Goal: Task Accomplishment & Management: Manage account settings

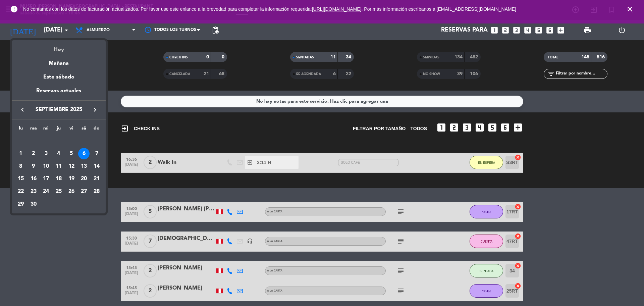
click at [64, 50] on div "Hoy" at bounding box center [59, 47] width 94 height 14
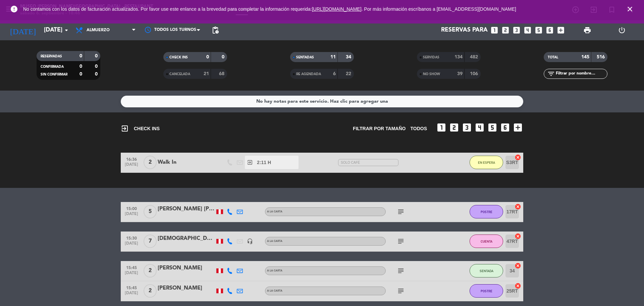
click at [631, 10] on icon "close" at bounding box center [630, 9] width 8 height 8
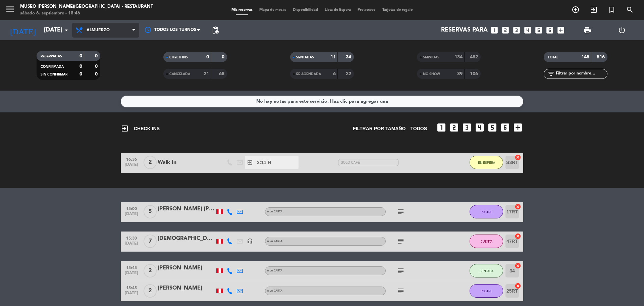
click at [101, 36] on span "Almuerzo" at bounding box center [105, 30] width 67 height 15
click at [105, 87] on div "menu [GEOGRAPHIC_DATA][PERSON_NAME] - Restaurant [DATE] 6. septiembre - 18:46 M…" at bounding box center [322, 45] width 644 height 91
click at [271, 11] on span "Mapa de mesas" at bounding box center [273, 10] width 34 height 4
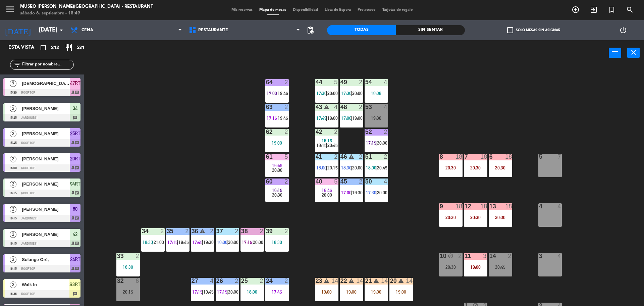
click at [243, 13] on div "menu [GEOGRAPHIC_DATA][PERSON_NAME] - Restaurant [DATE] 6. septiembre - 18:49 M…" at bounding box center [322, 10] width 644 height 20
click at [238, 10] on span "Mis reservas" at bounding box center [242, 10] width 28 height 4
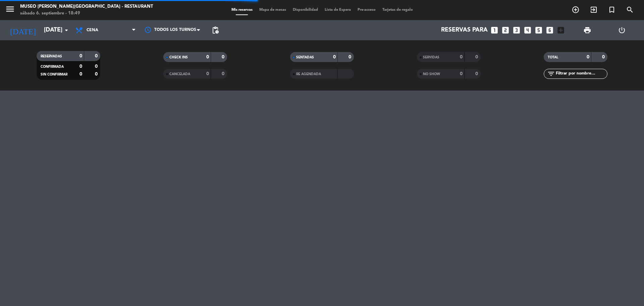
click at [454, 53] on div "0" at bounding box center [455, 57] width 13 height 8
click at [452, 76] on div "0" at bounding box center [455, 74] width 13 height 8
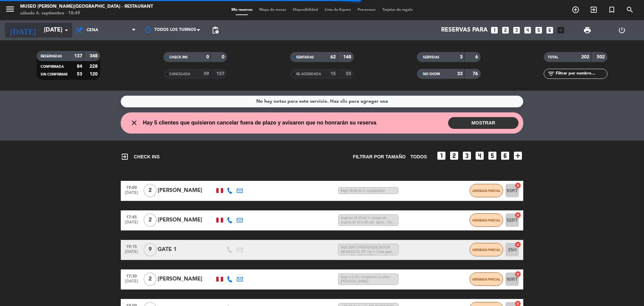
click at [42, 29] on input "[DATE]" at bounding box center [80, 29] width 78 height 13
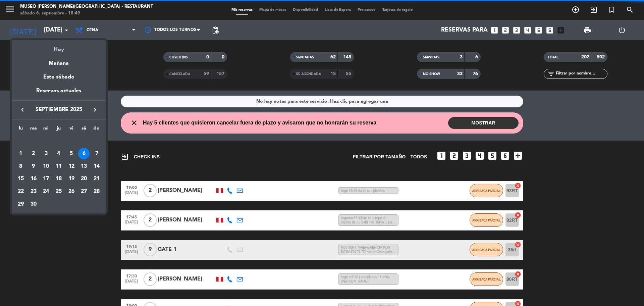
click at [59, 47] on div "Hoy" at bounding box center [59, 47] width 94 height 14
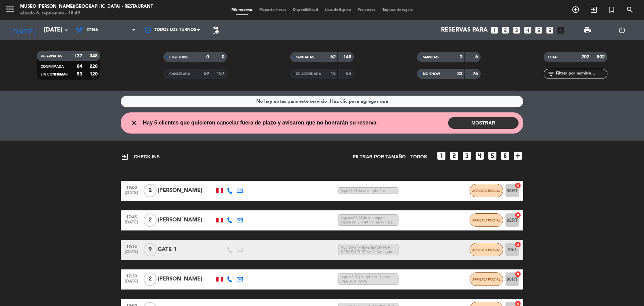
click at [576, 79] on div "TOTAL 202 502 filter_list" at bounding box center [575, 65] width 127 height 37
click at [571, 76] on input "text" at bounding box center [581, 73] width 52 height 7
type input "a"
type input "e"
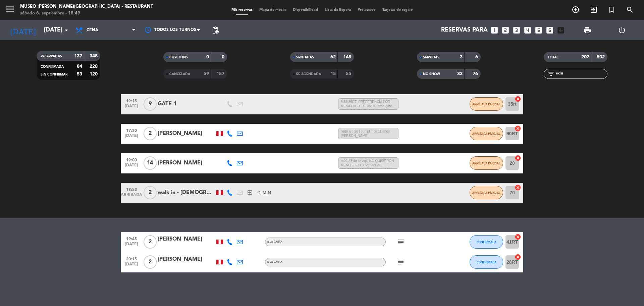
type input "edu"
click at [534, 126] on bookings-row "19:00 [DATE] 2 [PERSON_NAME] 1 MIN / 11:41 H sms llegó 18:48<br /> cumpleaños A…" at bounding box center [322, 119] width 644 height 168
drag, startPoint x: 572, startPoint y: 72, endPoint x: 512, endPoint y: 79, distance: 60.1
click at [512, 79] on div "TOTAL 202 502 filter_list edu" at bounding box center [575, 65] width 127 height 37
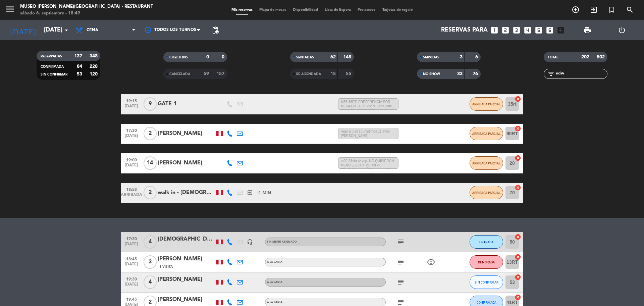
scroll to position [106, 0]
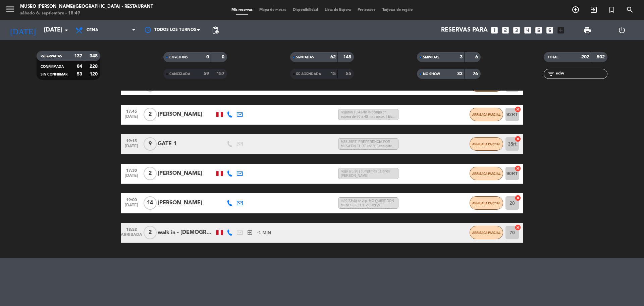
type input "edw"
click at [633, 11] on icon "search" at bounding box center [630, 10] width 8 height 8
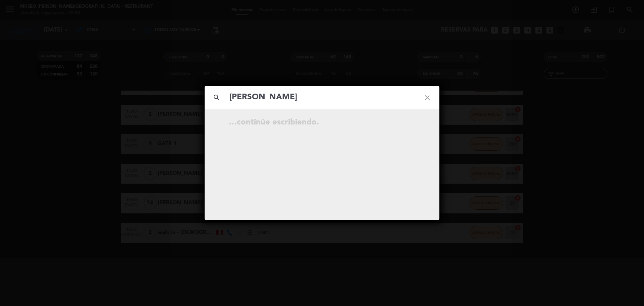
type input "[PERSON_NAME]"
click at [410, 123] on icon "open_in_new" at bounding box center [410, 123] width 8 height 8
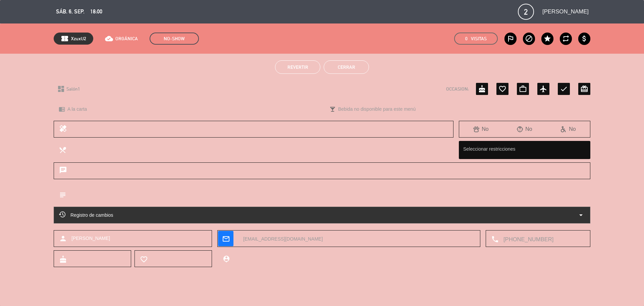
click at [296, 68] on span "Revertir" at bounding box center [297, 66] width 21 height 5
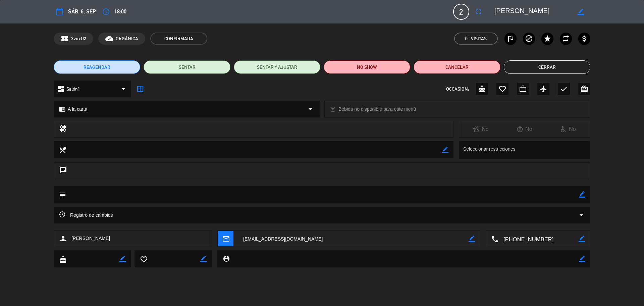
click at [581, 195] on icon "border_color" at bounding box center [582, 194] width 6 height 6
click at [557, 199] on textarea at bounding box center [322, 194] width 513 height 17
type textarea "llegaron 18:50"
click at [582, 192] on icon at bounding box center [582, 194] width 6 height 6
click at [560, 63] on button "Cerrar" at bounding box center [547, 66] width 87 height 13
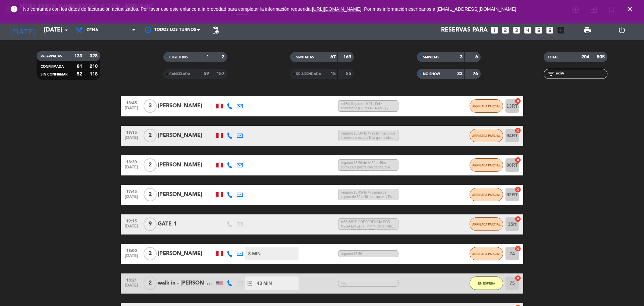
scroll to position [115, 0]
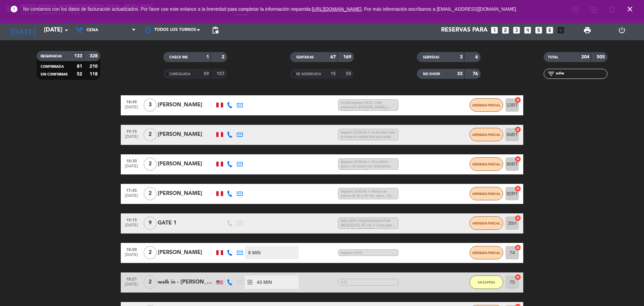
click at [625, 9] on span "close" at bounding box center [630, 9] width 18 height 18
click at [628, 9] on icon "close" at bounding box center [630, 9] width 8 height 8
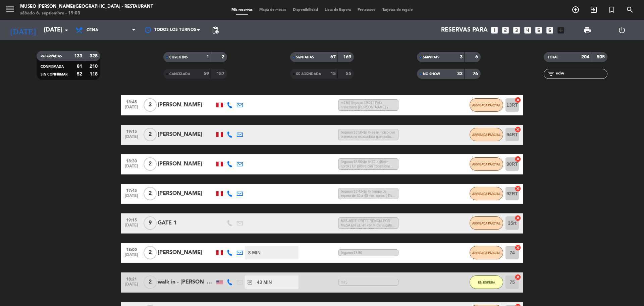
click at [568, 74] on input "edw" at bounding box center [581, 73] width 52 height 7
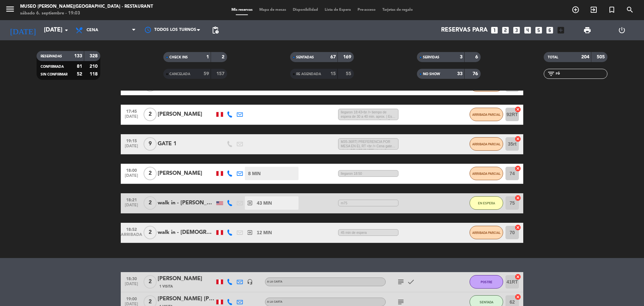
type input "r"
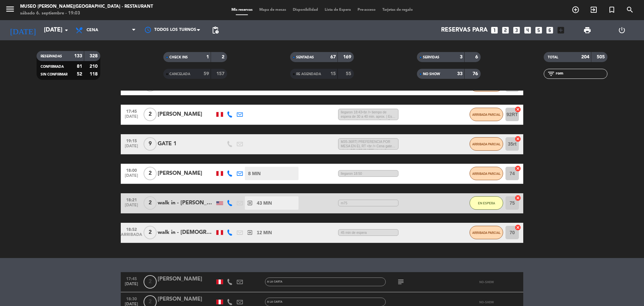
scroll to position [264, 0]
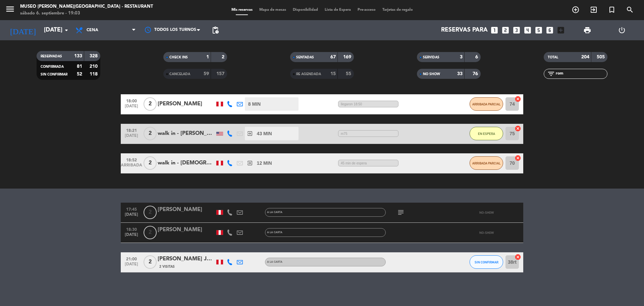
type input "rom"
click at [163, 230] on div "[PERSON_NAME]" at bounding box center [186, 229] width 57 height 9
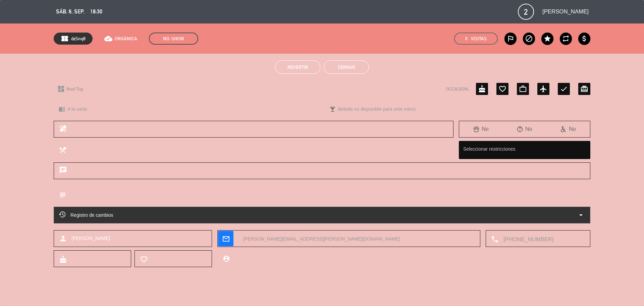
click at [313, 70] on button "Revertir" at bounding box center [297, 66] width 45 height 13
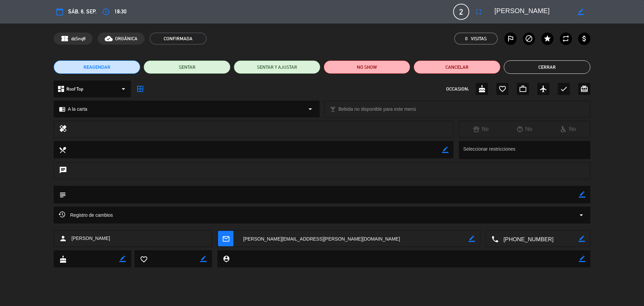
click at [542, 67] on button "Cerrar" at bounding box center [547, 66] width 87 height 13
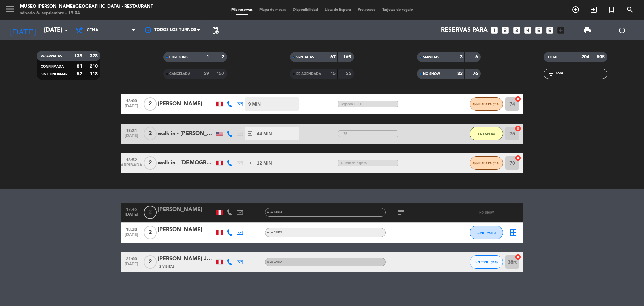
click at [263, 10] on span "Mapa de mesas" at bounding box center [273, 10] width 34 height 4
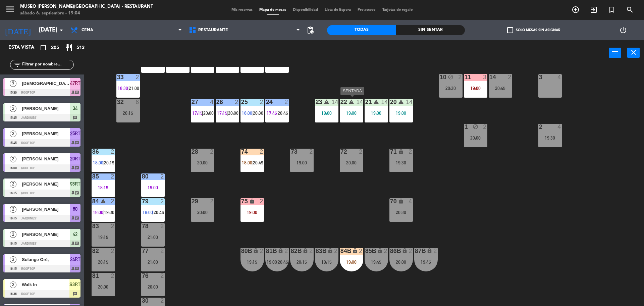
scroll to position [180, 0]
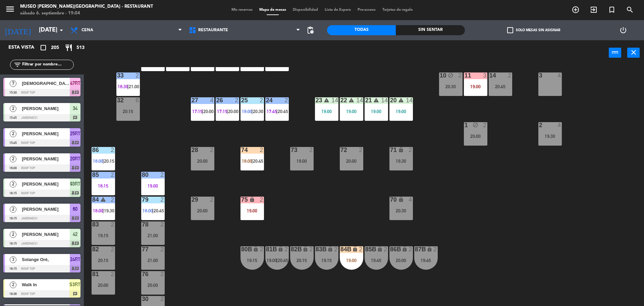
click at [27, 65] on input "text" at bounding box center [47, 64] width 52 height 7
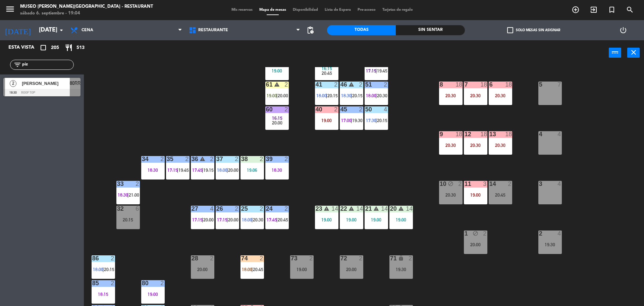
scroll to position [72, 0]
type input "piz"
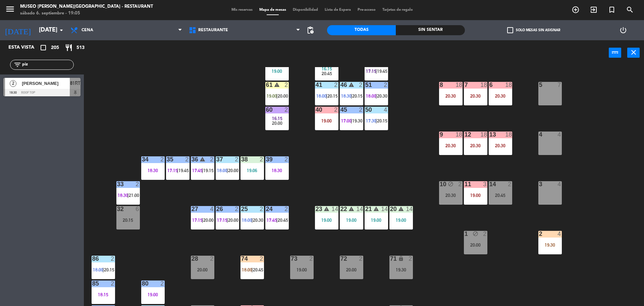
click at [241, 11] on span "Mis reservas" at bounding box center [242, 10] width 28 height 4
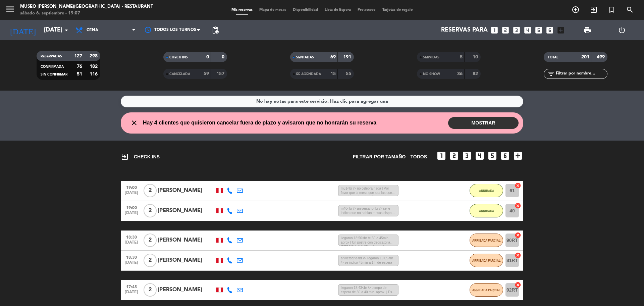
click at [434, 72] on span "NO SHOW" at bounding box center [431, 73] width 17 height 3
click at [574, 72] on input "text" at bounding box center [581, 73] width 52 height 7
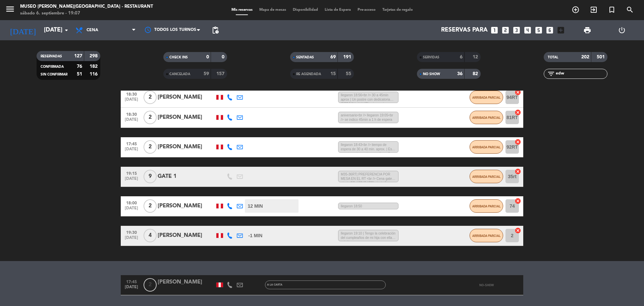
scroll to position [166, 0]
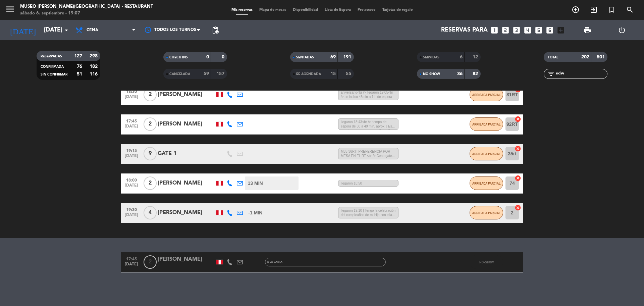
click at [183, 265] on div at bounding box center [186, 266] width 57 height 5
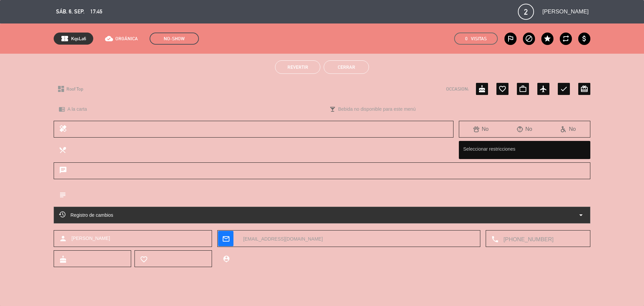
click at [346, 72] on button "Cerrar" at bounding box center [346, 66] width 45 height 13
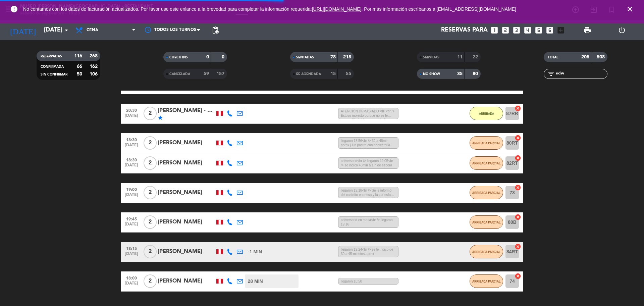
click at [566, 76] on input "edw" at bounding box center [581, 73] width 52 height 7
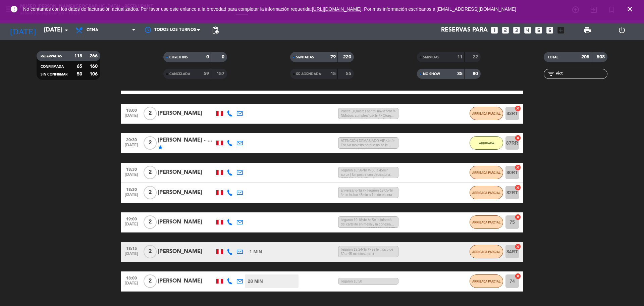
scroll to position [234, 0]
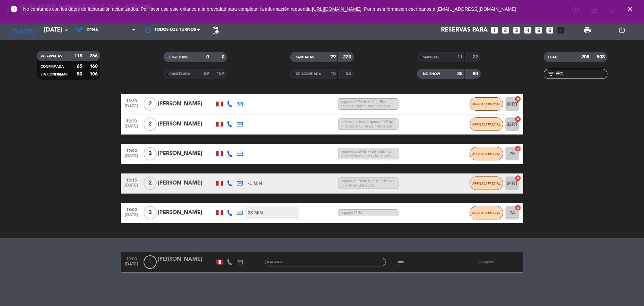
type input "vict"
click at [189, 266] on div at bounding box center [186, 266] width 57 height 5
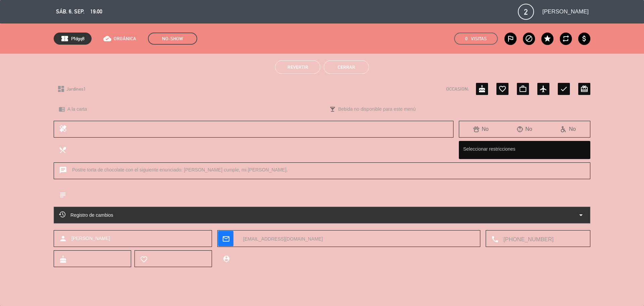
click at [313, 67] on button "Revertir" at bounding box center [297, 66] width 45 height 13
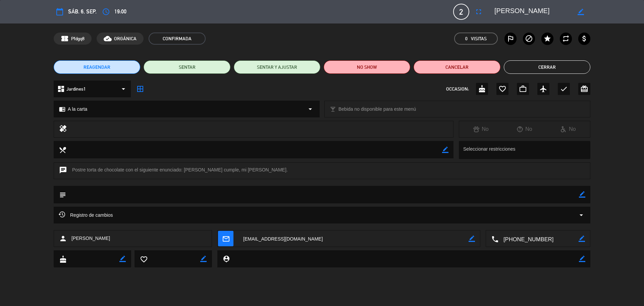
click at [536, 68] on button "Cerrar" at bounding box center [547, 66] width 87 height 13
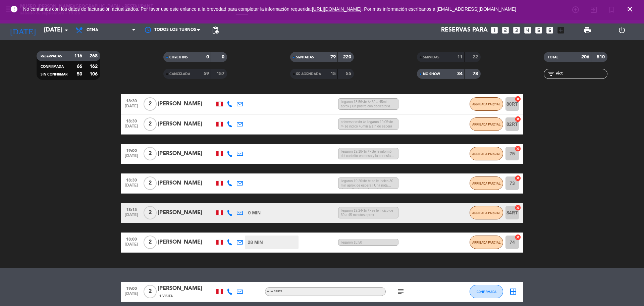
click at [628, 11] on icon "close" at bounding box center [630, 9] width 8 height 8
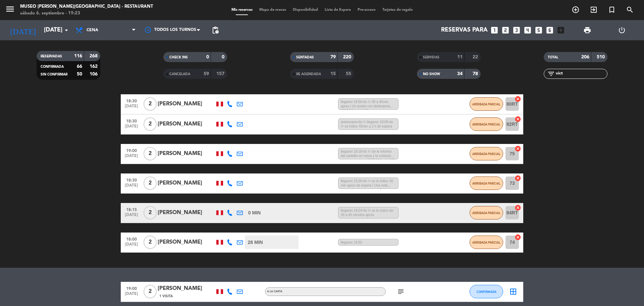
click at [274, 9] on span "Mapa de mesas" at bounding box center [273, 10] width 34 height 4
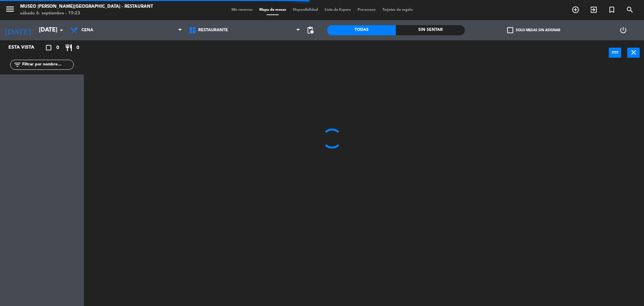
click at [47, 64] on input "text" at bounding box center [47, 64] width 52 height 7
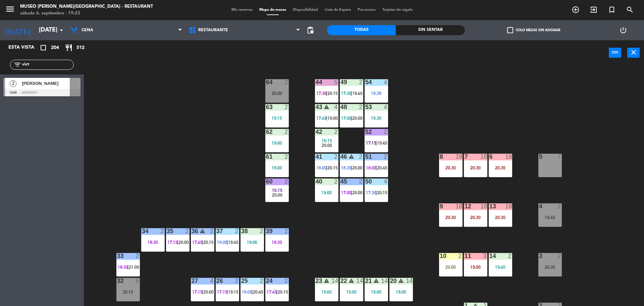
type input "vict"
click at [58, 90] on div at bounding box center [41, 92] width 77 height 7
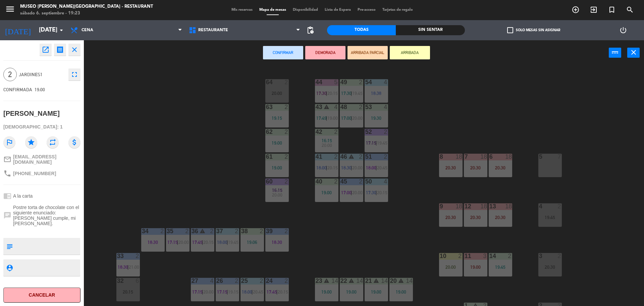
click at [36, 242] on textarea at bounding box center [47, 246] width 64 height 14
type textarea "llegaron 19:23"
click at [56, 202] on div "chat Postre torta de chocolate con el siguiente enunciado: [PERSON_NAME] cumple…" at bounding box center [41, 215] width 77 height 26
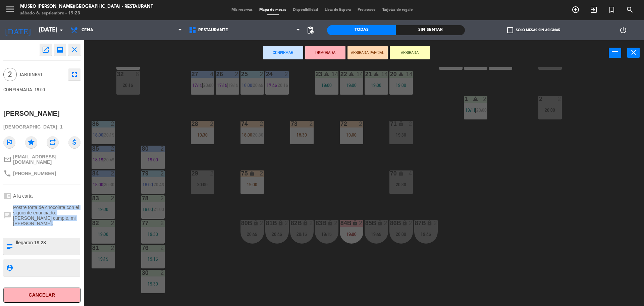
scroll to position [242, 0]
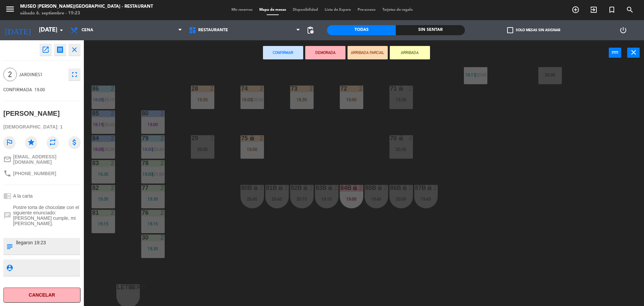
click at [198, 170] on div "44 5 17:30 | 20:15 49 2 17:30 | 19:45 54 4 18:38 64 2 20:00 48 2 17:00 | 20:00 …" at bounding box center [367, 187] width 554 height 240
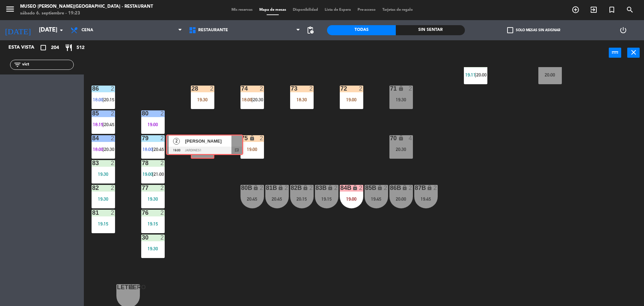
drag, startPoint x: 38, startPoint y: 87, endPoint x: 200, endPoint y: 144, distance: 172.2
click at [200, 144] on div "Esta vista crop_square 204 restaurant 512 filter_list vict 2 [PERSON_NAME] 19:0…" at bounding box center [322, 173] width 644 height 267
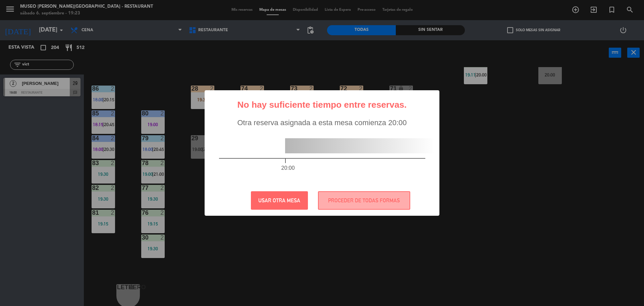
click at [381, 190] on div "? ! i No hay suficiente tiempo entre reservas. × Otra reserva asignada a esta m…" at bounding box center [322, 152] width 235 height 125
click at [382, 197] on button "PROCEDER DE TODAS FORMAS" at bounding box center [364, 200] width 92 height 18
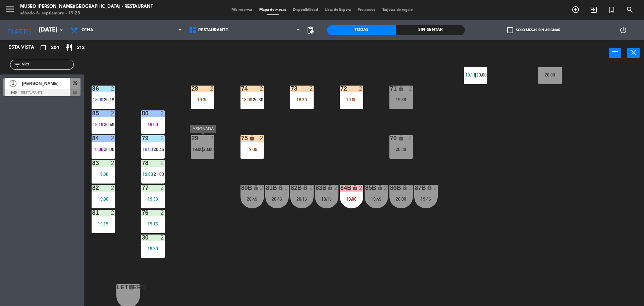
click at [205, 150] on span "20:00" at bounding box center [208, 149] width 10 height 5
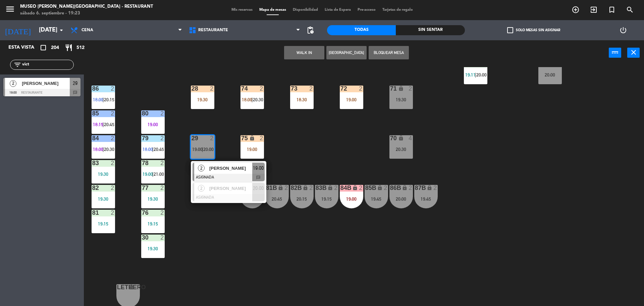
click at [236, 176] on div at bounding box center [228, 177] width 72 height 7
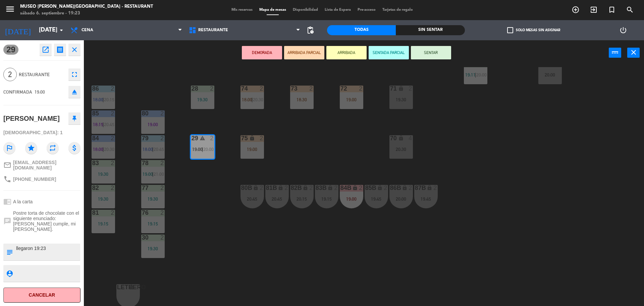
click at [318, 56] on button "ARRIBADA PARCIAL" at bounding box center [304, 52] width 40 height 13
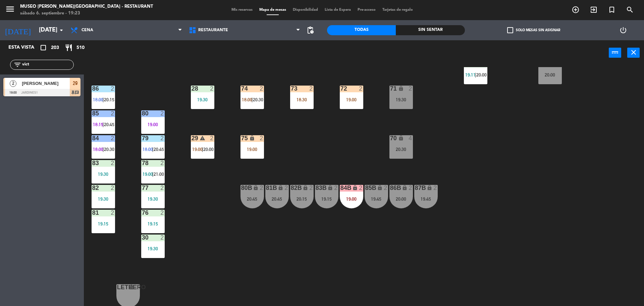
click at [64, 68] on input "vict" at bounding box center [47, 64] width 52 height 7
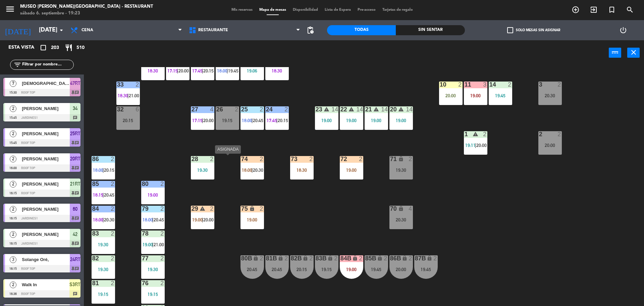
scroll to position [116, 0]
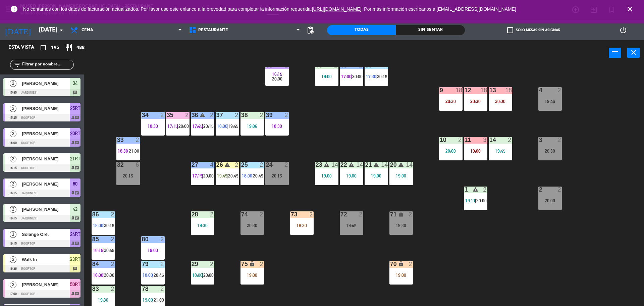
click at [632, 6] on icon "close" at bounding box center [630, 9] width 8 height 8
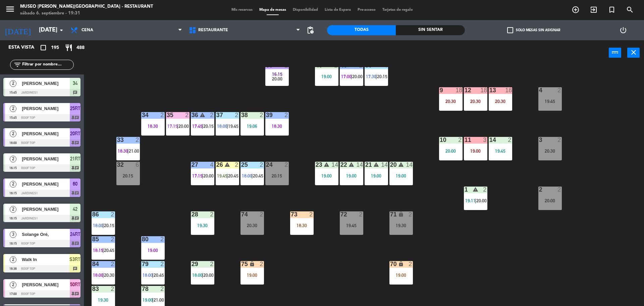
click at [244, 10] on span "Mis reservas" at bounding box center [242, 10] width 28 height 4
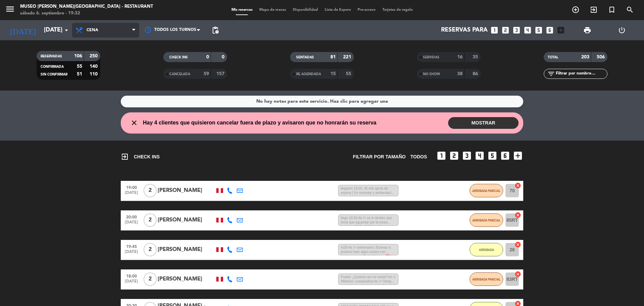
click at [123, 25] on span "Cena" at bounding box center [105, 30] width 67 height 15
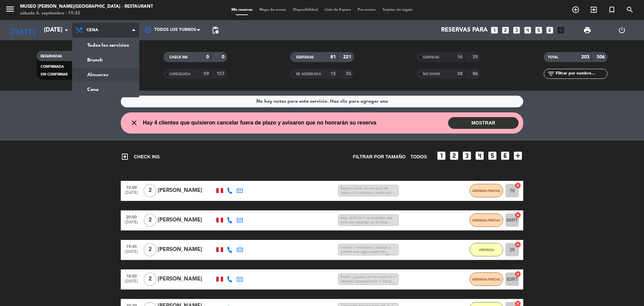
click at [127, 70] on div "menu [GEOGRAPHIC_DATA][PERSON_NAME] - Restaurant [DATE] 6. septiembre - 19:32 M…" at bounding box center [322, 45] width 644 height 91
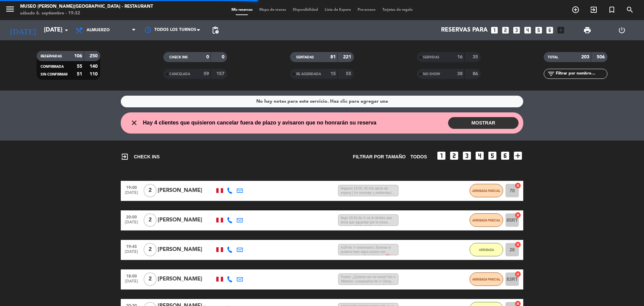
click at [578, 72] on input "text" at bounding box center [581, 73] width 52 height 7
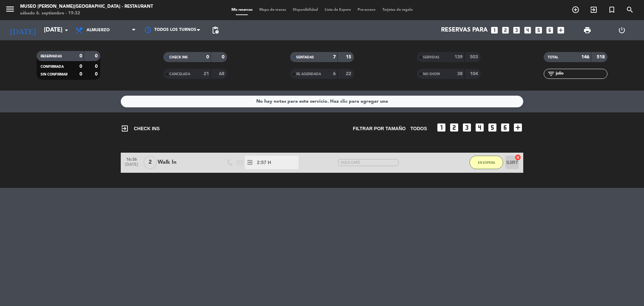
click at [439, 73] on span "NO SHOW" at bounding box center [431, 73] width 17 height 3
click at [587, 72] on input "julio" at bounding box center [581, 73] width 52 height 7
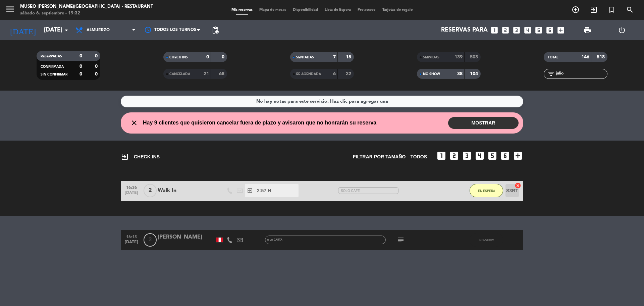
click at [163, 245] on div at bounding box center [186, 243] width 57 height 5
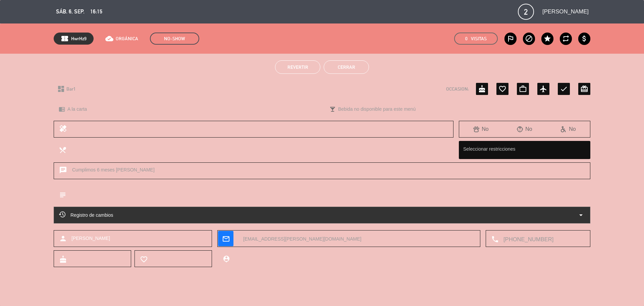
click at [311, 68] on button "Revertir" at bounding box center [297, 66] width 45 height 13
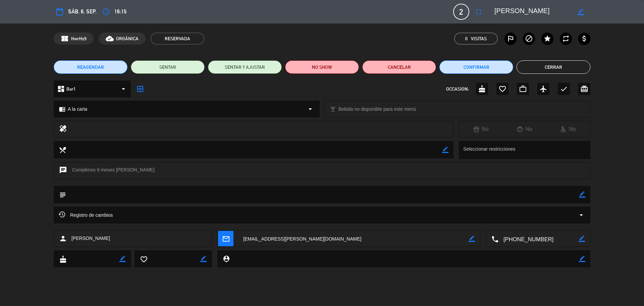
click at [560, 65] on button "Cerrar" at bounding box center [553, 66] width 74 height 13
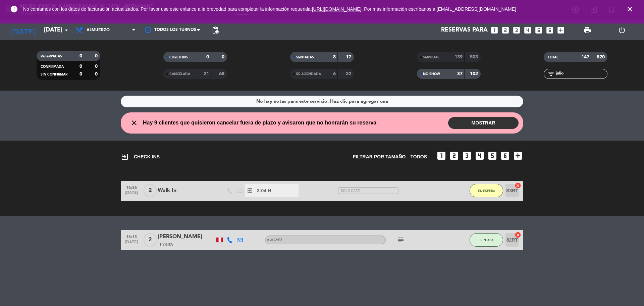
click at [632, 6] on icon "close" at bounding box center [630, 9] width 8 height 8
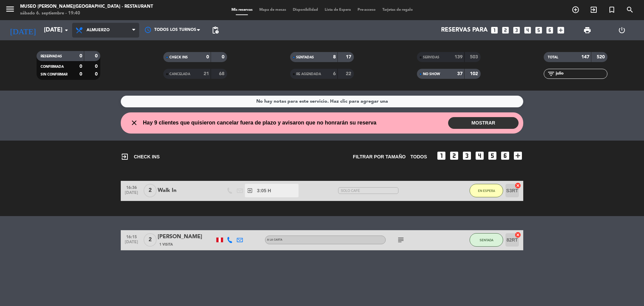
click at [109, 34] on span "Almuerzo" at bounding box center [105, 30] width 67 height 15
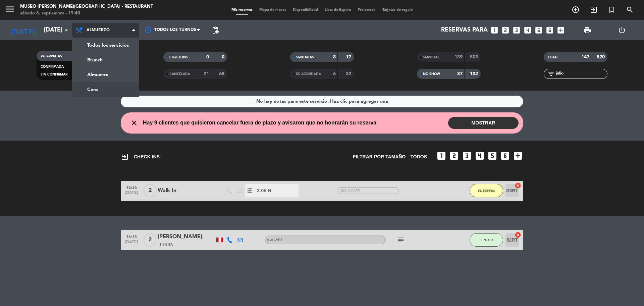
click at [126, 83] on div "menu [GEOGRAPHIC_DATA][PERSON_NAME] - Restaurant [DATE] 6. septiembre - 19:40 M…" at bounding box center [322, 45] width 644 height 91
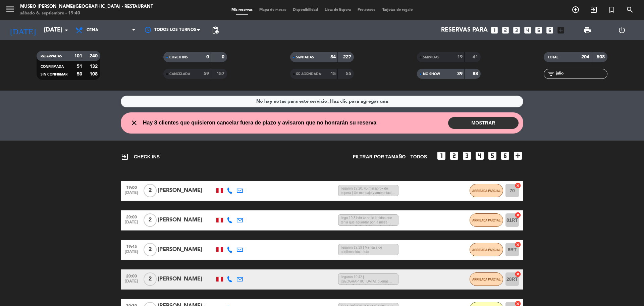
click at [572, 72] on input "julio" at bounding box center [581, 73] width 52 height 7
type input "j"
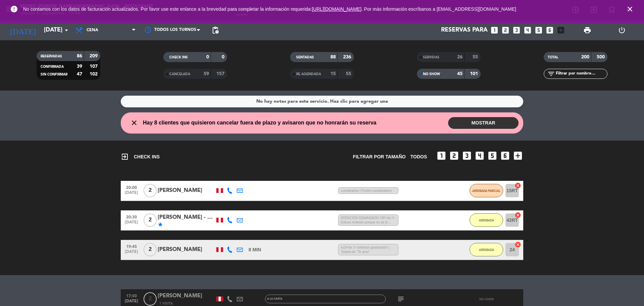
click at [573, 77] on input "text" at bounding box center [581, 73] width 52 height 7
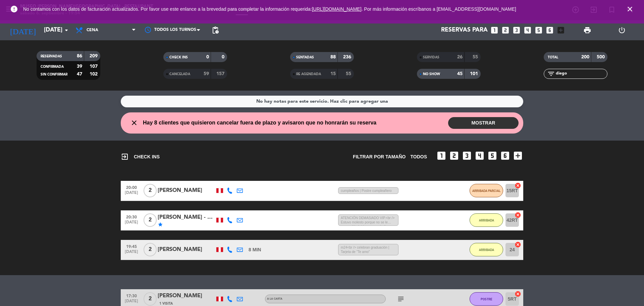
scroll to position [97, 0]
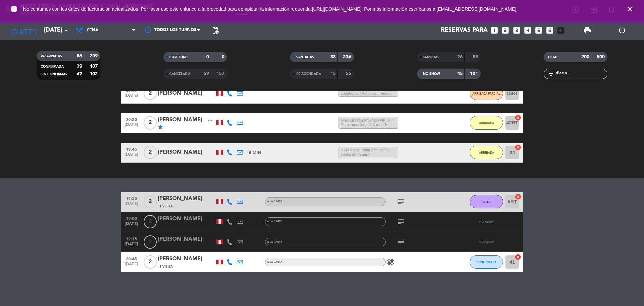
type input "diego"
click at [204, 244] on div at bounding box center [186, 245] width 57 height 5
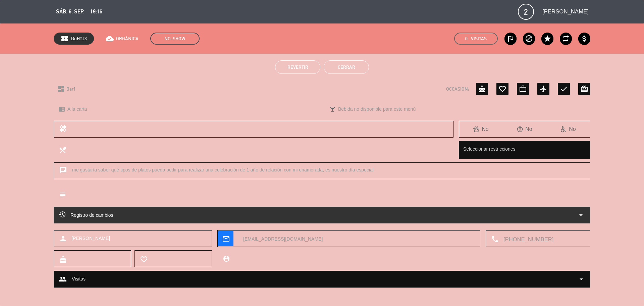
click at [292, 69] on span "Revertir" at bounding box center [297, 66] width 21 height 5
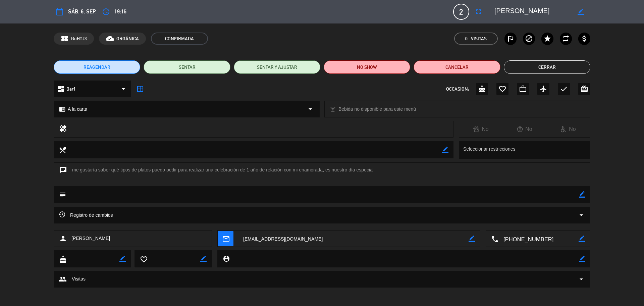
click at [527, 68] on button "Cerrar" at bounding box center [547, 66] width 87 height 13
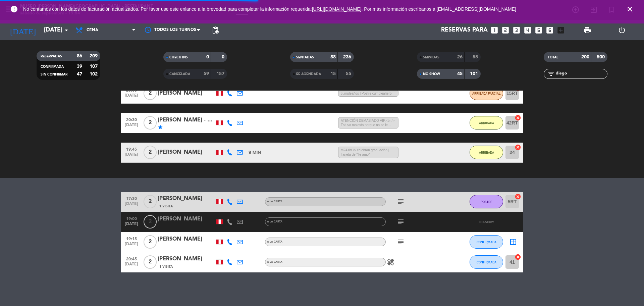
click at [630, 10] on icon "close" at bounding box center [630, 9] width 8 height 8
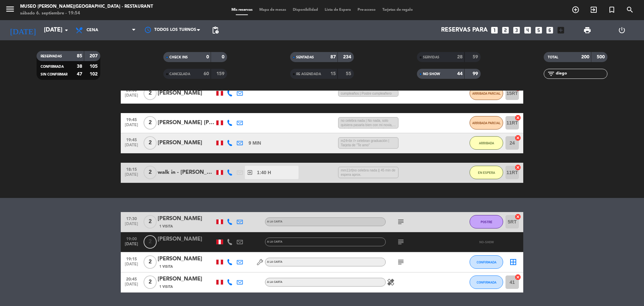
click at [275, 10] on span "Mapa de mesas" at bounding box center [273, 10] width 34 height 4
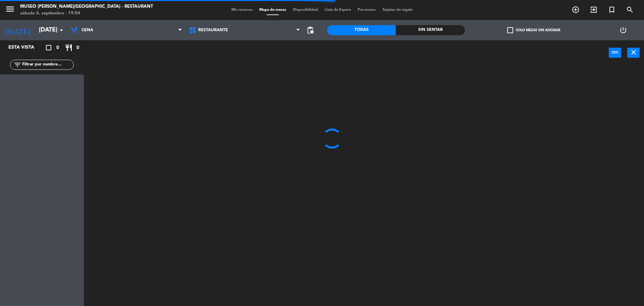
click at [50, 55] on div "filter_list" at bounding box center [42, 64] width 84 height 19
click at [286, 26] on span "Restaurante" at bounding box center [244, 30] width 118 height 15
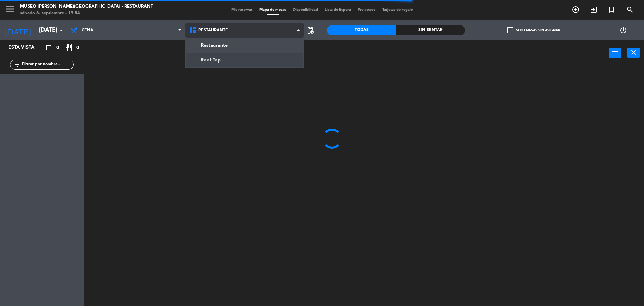
click at [282, 61] on ng-component "menu [GEOGRAPHIC_DATA][PERSON_NAME] - Restaurant [DATE] 6. septiembre - 19:54 M…" at bounding box center [322, 153] width 644 height 307
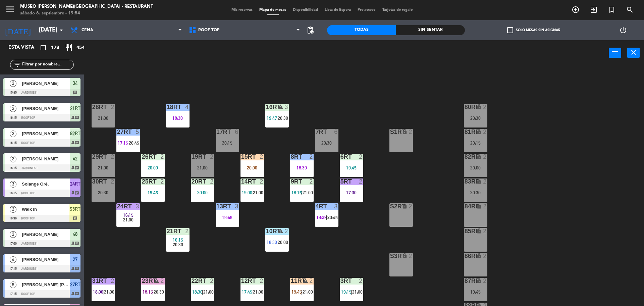
click at [38, 64] on input "text" at bounding box center [47, 64] width 52 height 7
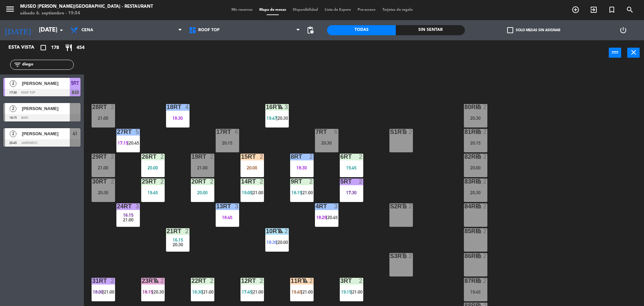
type input "diego"
click at [312, 265] on div "18RT 4 18:30 16RT warning 3 19:47 | 20:30 28RT 2 21:00 80RR lock 2 20:30 27RT 5…" at bounding box center [367, 187] width 554 height 240
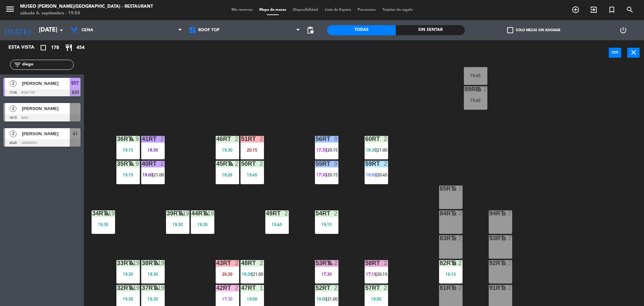
scroll to position [267, 0]
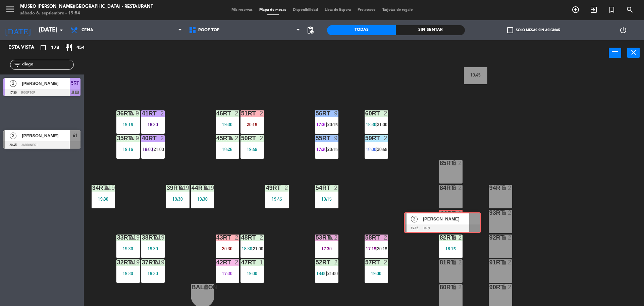
drag, startPoint x: 44, startPoint y: 117, endPoint x: 445, endPoint y: 226, distance: 415.0
click at [445, 226] on div "Esta vista crop_square 178 restaurant 454 filter_list [PERSON_NAME] 2 [PERSON_N…" at bounding box center [322, 173] width 644 height 267
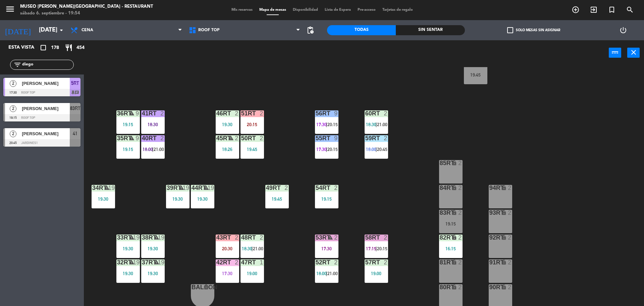
click at [418, 167] on div "18RT 4 18:30 16RT warning 3 19:47 | 20:30 28RT 2 21:00 80RR lock 2 20:30 27RT 5…" at bounding box center [367, 187] width 554 height 240
click at [458, 222] on div "19:15" at bounding box center [450, 223] width 23 height 5
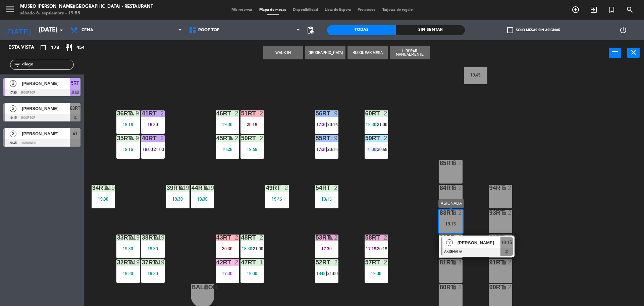
click at [463, 242] on span "[PERSON_NAME]" at bounding box center [478, 242] width 43 height 7
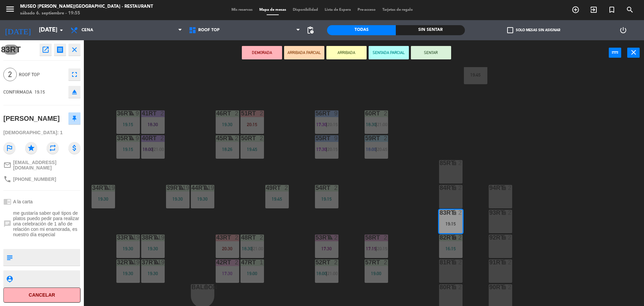
click at [291, 58] on button "ARRIBADA PARCIAL" at bounding box center [304, 52] width 40 height 13
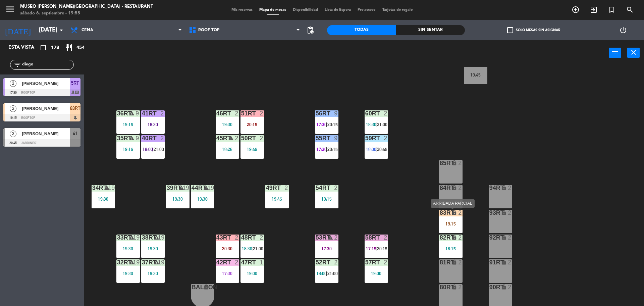
click at [454, 213] on icon "lock" at bounding box center [454, 213] width 6 height 6
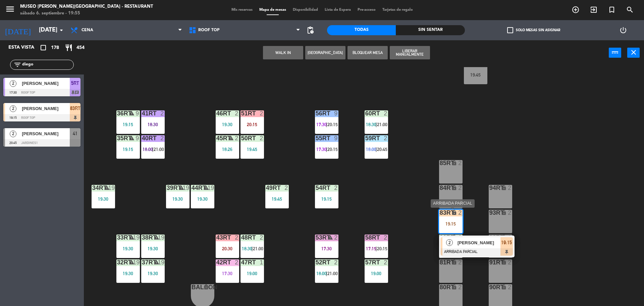
click at [478, 245] on span "[PERSON_NAME]" at bounding box center [478, 242] width 43 height 7
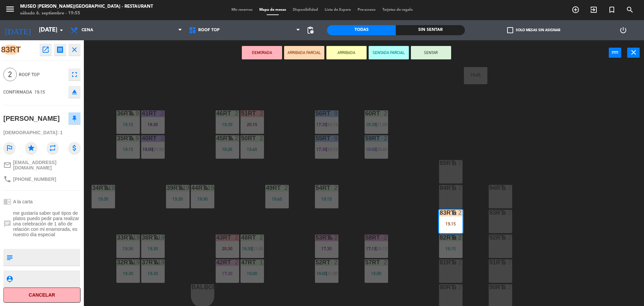
click at [56, 261] on textarea at bounding box center [47, 257] width 64 height 14
type textarea "llegaron 19:55 40min. de espera aprox."
click at [55, 206] on div "chrome_reader_mode A la carta" at bounding box center [41, 201] width 77 height 13
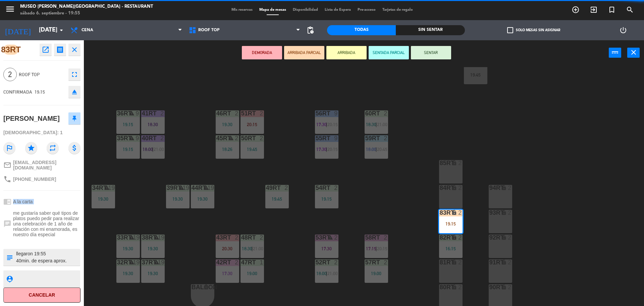
click at [55, 206] on div "chrome_reader_mode A la carta" at bounding box center [41, 201] width 77 height 13
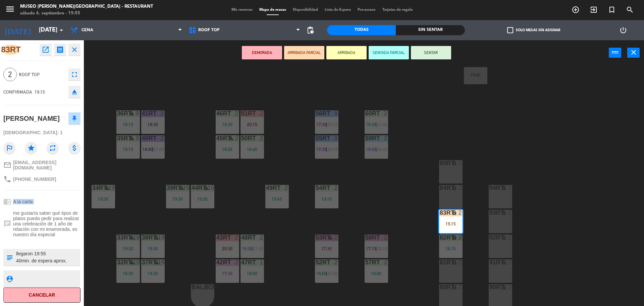
click at [55, 206] on div "chrome_reader_mode A la carta" at bounding box center [41, 201] width 77 height 13
click at [277, 110] on div "18RT 4 18:30 16RT warning 3 19:47 | 20:30 28RT 2 21:00 80RR lock 2 20:30 27RT 5…" at bounding box center [367, 187] width 554 height 240
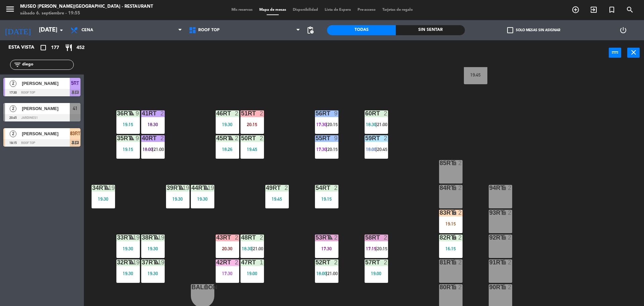
click at [61, 132] on span "[PERSON_NAME]" at bounding box center [46, 133] width 48 height 7
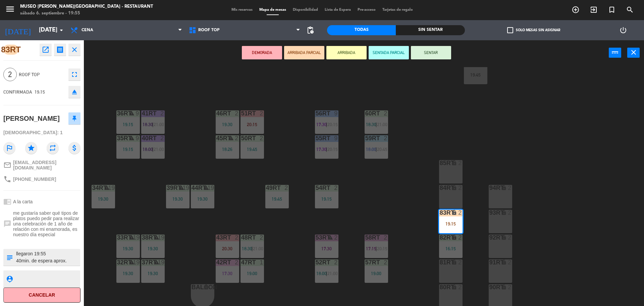
click at [422, 199] on div "18RT 4 18:30 16RT warning 3 19:47 | 20:30 28RT 2 80RR lock 2 20:30 27RT 5 17:15…" at bounding box center [367, 187] width 554 height 240
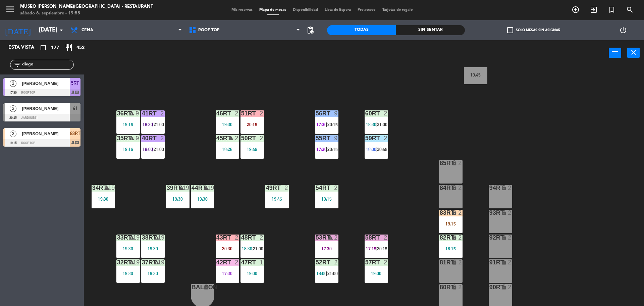
click at [49, 64] on input "diego" at bounding box center [47, 64] width 52 height 7
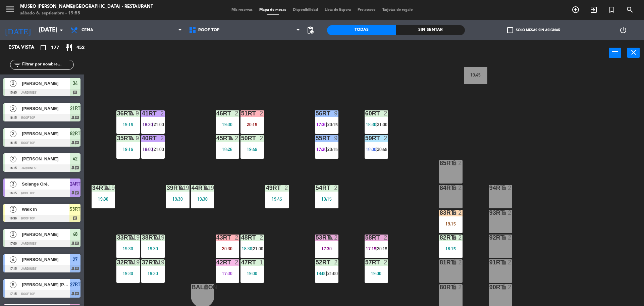
click at [58, 67] on input "text" at bounding box center [47, 64] width 52 height 7
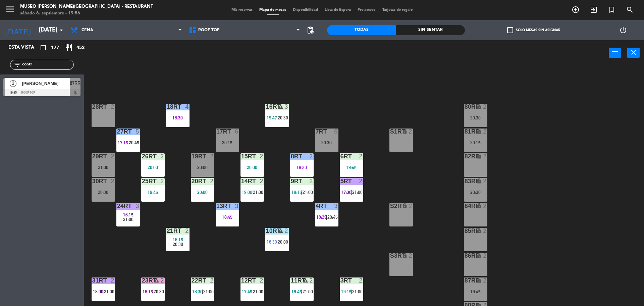
scroll to position [0, 0]
type input "contr"
click at [54, 84] on span "[PERSON_NAME]" at bounding box center [46, 83] width 48 height 7
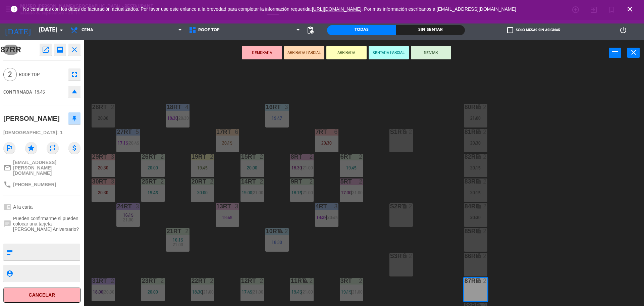
click at [388, 85] on div "18RT 4 18:30 | 20:30 16RT 3 19:47 28RT 2 20:30 80RR lock 2 21:00 27RT 5 17:15 |…" at bounding box center [367, 187] width 554 height 240
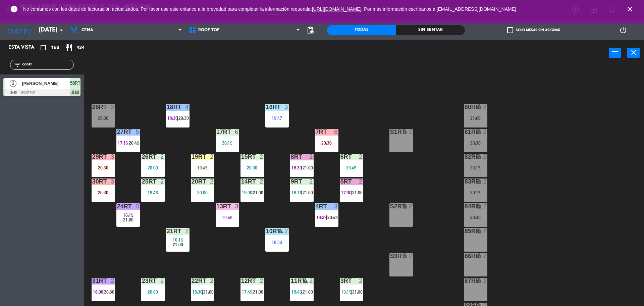
click at [634, 10] on span "close" at bounding box center [630, 9] width 18 height 18
click at [632, 9] on icon "close" at bounding box center [630, 9] width 8 height 8
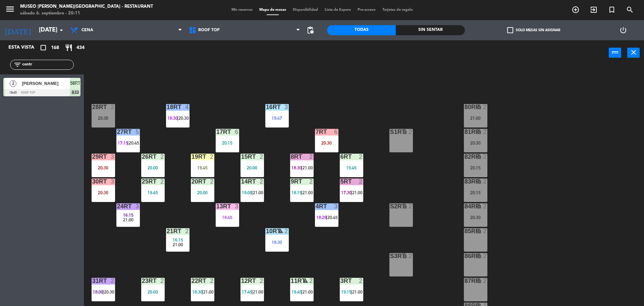
click at [237, 9] on span "Mis reservas" at bounding box center [242, 10] width 28 height 4
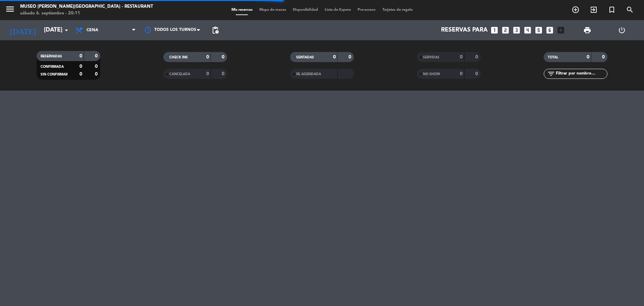
click at [589, 74] on input "text" at bounding box center [581, 73] width 52 height 7
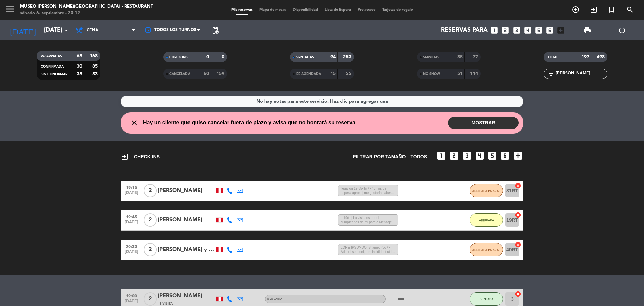
type input "[PERSON_NAME]"
click at [446, 75] on div "NO SHOW" at bounding box center [433, 74] width 31 height 8
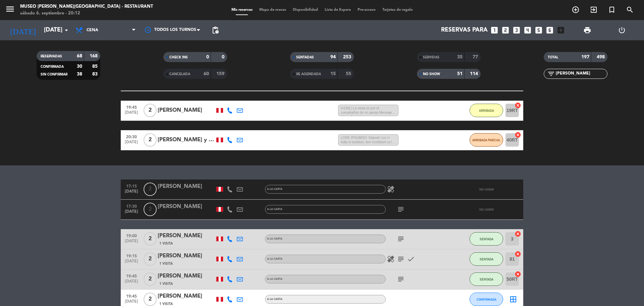
scroll to position [102, 0]
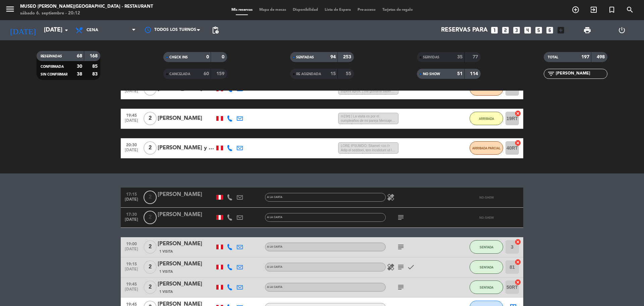
click at [199, 219] on div at bounding box center [186, 221] width 57 height 5
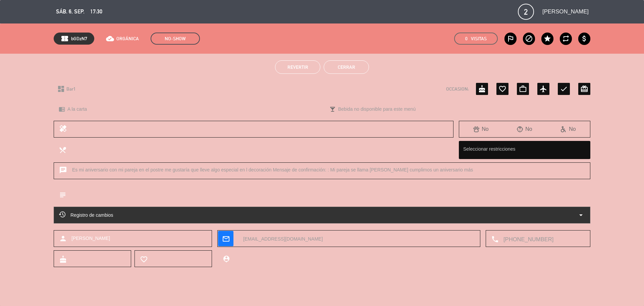
click at [293, 68] on span "Revertir" at bounding box center [297, 66] width 21 height 5
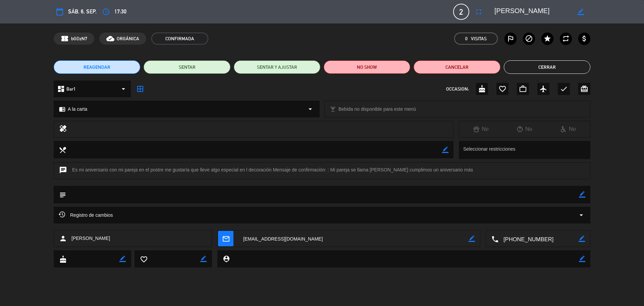
click at [530, 62] on button "Cerrar" at bounding box center [547, 66] width 87 height 13
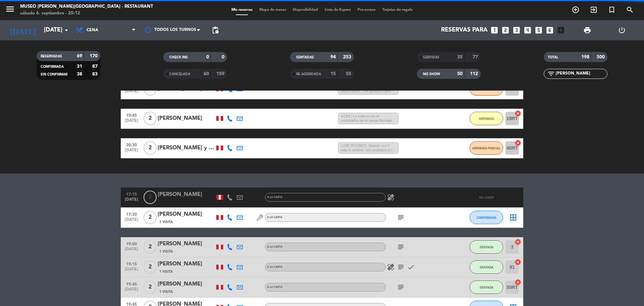
click at [264, 12] on div "Mis reservas Mapa de mesas Disponibilidad Lista de Espera Pre-acceso Tarjetas d…" at bounding box center [322, 10] width 188 height 6
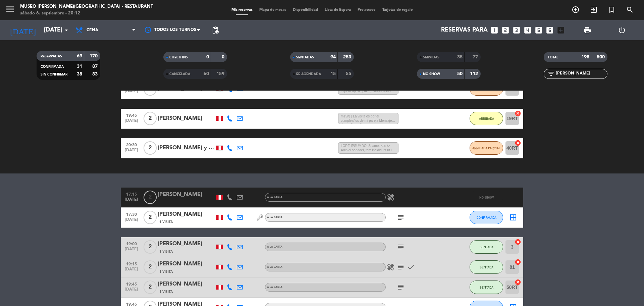
click at [262, 10] on span "Mapa de mesas" at bounding box center [273, 10] width 34 height 4
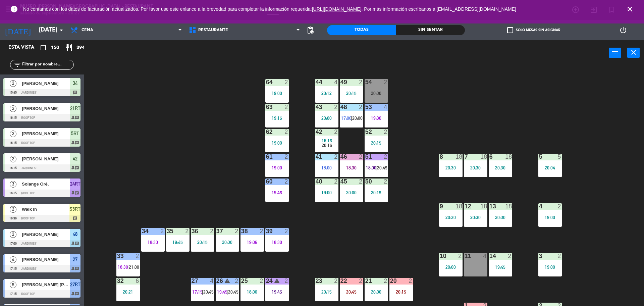
click at [207, 127] on div "44 4 20:12 49 2 20:15 54 2 20:30 64 2 19:00 48 2 17:00 | 20:00 53 4 19:30 63 2 …" at bounding box center [367, 187] width 554 height 240
click at [630, 8] on icon "close" at bounding box center [630, 9] width 8 height 8
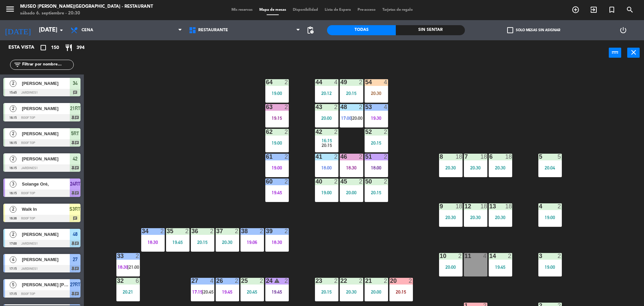
click at [231, 10] on span "Mis reservas" at bounding box center [242, 10] width 28 height 4
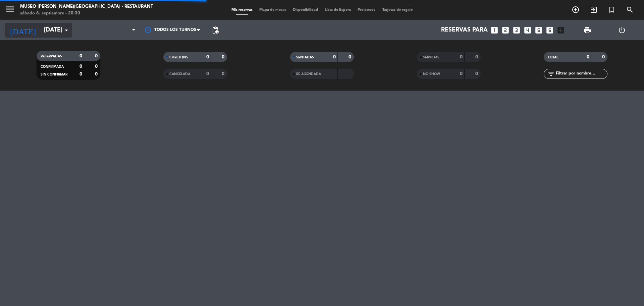
click at [42, 33] on input "[DATE]" at bounding box center [80, 29] width 78 height 13
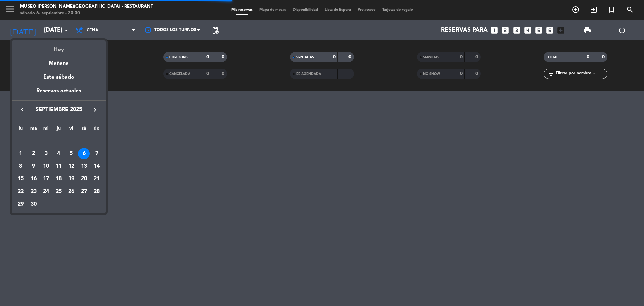
click at [59, 52] on div "Hoy" at bounding box center [59, 47] width 94 height 14
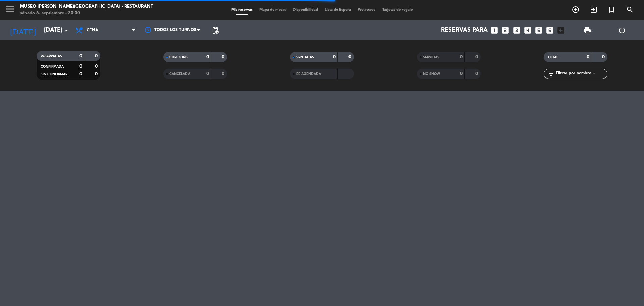
click at [439, 53] on div "SERVIDAS 0 0" at bounding box center [449, 57] width 64 height 10
click at [441, 74] on div "NO SHOW" at bounding box center [433, 74] width 31 height 8
drag, startPoint x: 441, startPoint y: 74, endPoint x: 407, endPoint y: 71, distance: 34.0
click at [407, 71] on filter-checkbox "NO SHOW 0 0" at bounding box center [448, 74] width 127 height 10
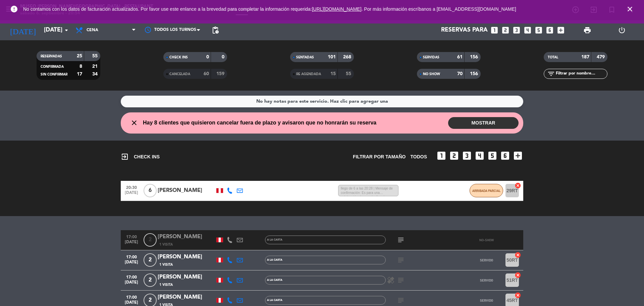
click at [590, 72] on input "text" at bounding box center [581, 73] width 52 height 7
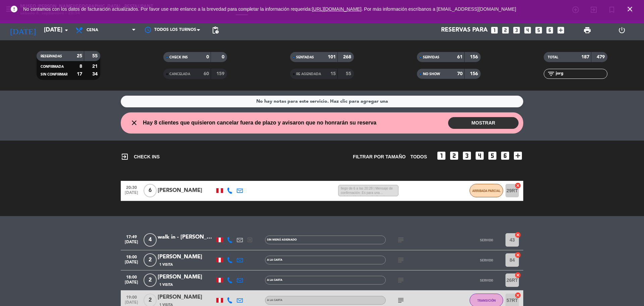
scroll to position [78, 0]
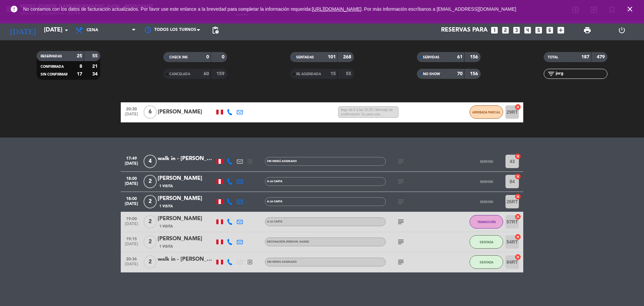
click at [570, 74] on input "jorg" at bounding box center [581, 73] width 52 height 7
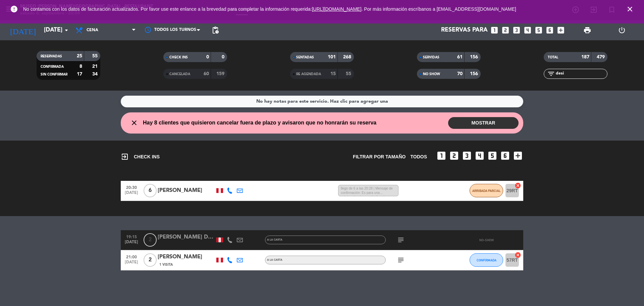
scroll to position [0, 0]
type input "desi"
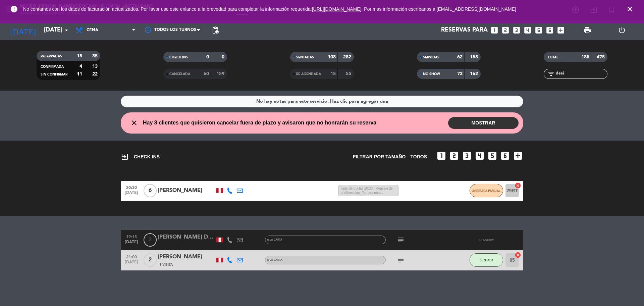
drag, startPoint x: 568, startPoint y: 74, endPoint x: 504, endPoint y: 101, distance: 69.4
click at [504, 101] on ng-component "menu [GEOGRAPHIC_DATA][PERSON_NAME] - Restaurant [DATE] 6. septiembre - 21:04 M…" at bounding box center [322, 153] width 644 height 306
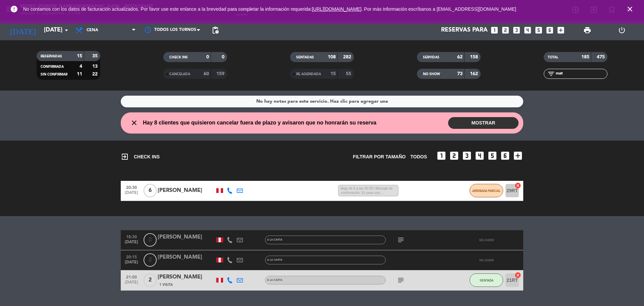
type input "mat"
click at [170, 242] on div at bounding box center [186, 243] width 57 height 5
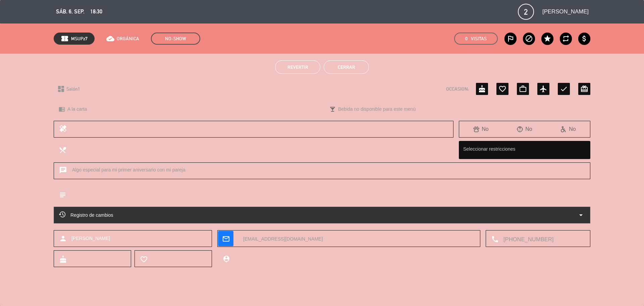
click at [299, 68] on span "Revertir" at bounding box center [297, 66] width 21 height 5
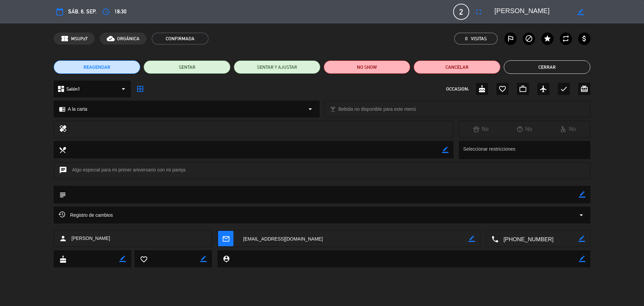
click at [582, 193] on icon "border_color" at bounding box center [582, 194] width 6 height 6
click at [556, 193] on textarea at bounding box center [322, 194] width 513 height 17
click at [577, 194] on textarea at bounding box center [322, 194] width 513 height 17
type textarea "llegaron 21:05"
click at [581, 194] on icon at bounding box center [582, 194] width 6 height 6
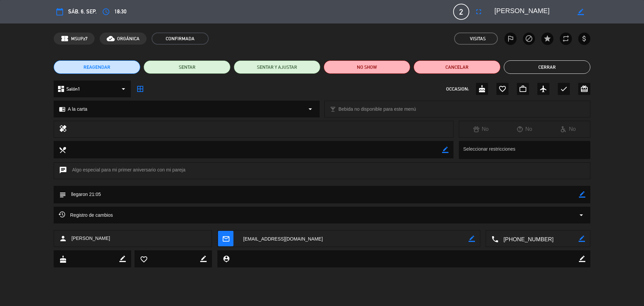
click at [540, 65] on button "Cerrar" at bounding box center [547, 66] width 87 height 13
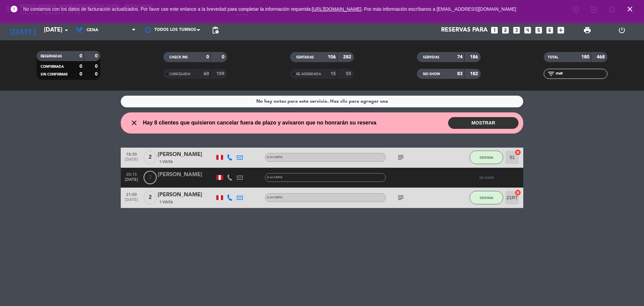
click at [107, 174] on bookings-row "18:30 [DATE] 2 [PERSON_NAME] 1 Visita A la carta subject SENTADA 51 cancel 20:1…" at bounding box center [322, 178] width 644 height 60
